Goal: Task Accomplishment & Management: Manage account settings

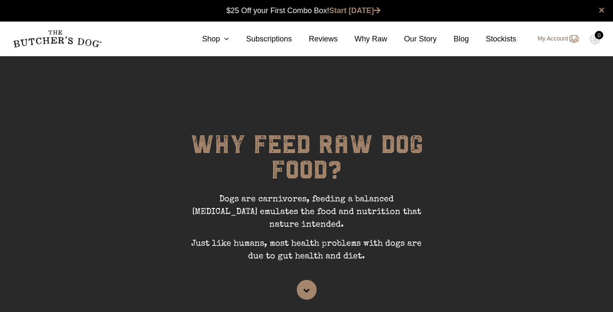
scroll to position [0, 0]
click at [567, 38] on link "My Account" at bounding box center [554, 39] width 50 height 10
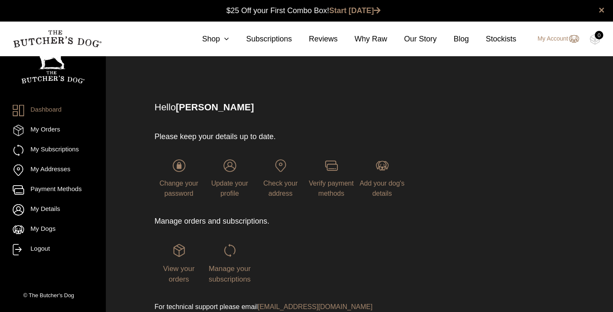
scroll to position [0, 0]
click at [55, 149] on link "My Subscriptions" at bounding box center [53, 150] width 80 height 11
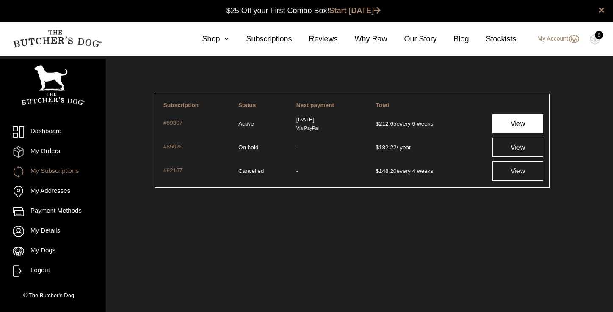
click at [514, 122] on link "View" at bounding box center [517, 123] width 51 height 19
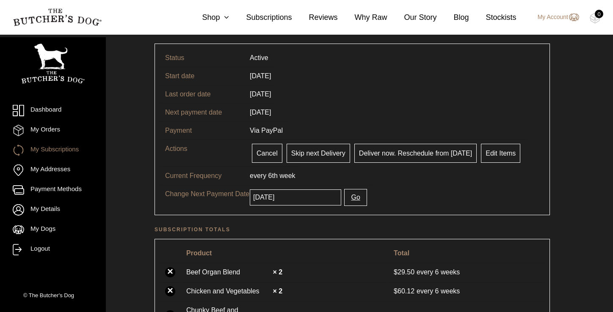
scroll to position [51, 0]
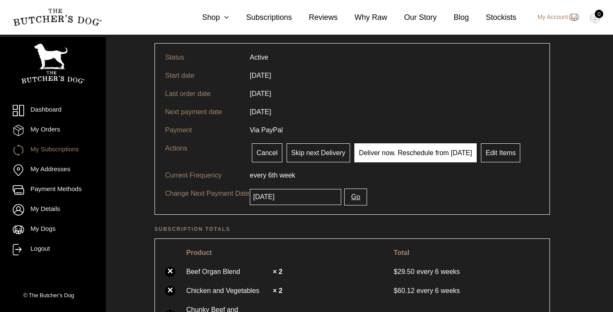
click at [406, 155] on link "Deliver now. Reschedule from today" at bounding box center [415, 152] width 122 height 19
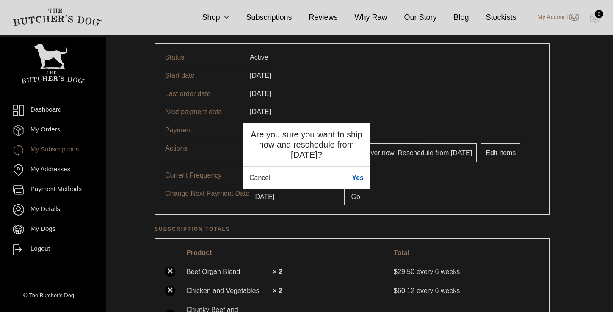
click at [358, 180] on link "Yes" at bounding box center [358, 178] width 12 height 10
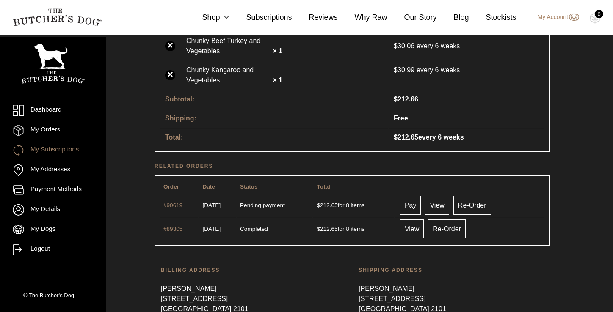
scroll to position [392, 0]
